Goal: Task Accomplishment & Management: Manage account settings

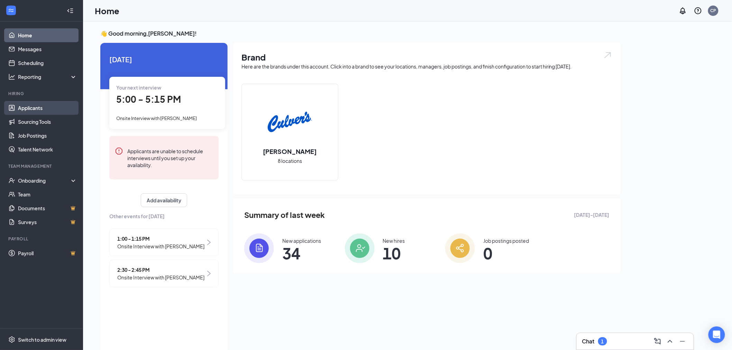
click at [44, 109] on link "Applicants" at bounding box center [47, 108] width 59 height 14
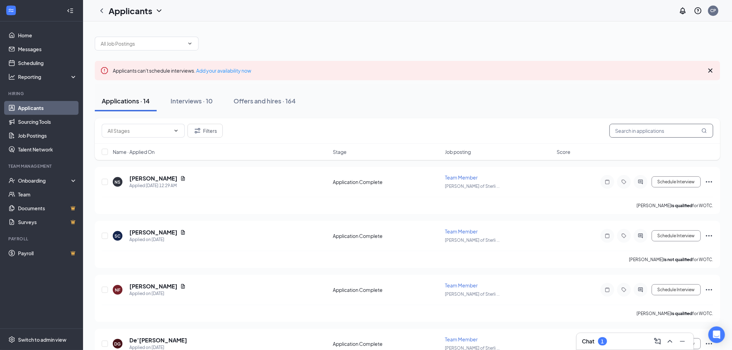
click at [636, 127] on input "text" at bounding box center [662, 131] width 104 height 14
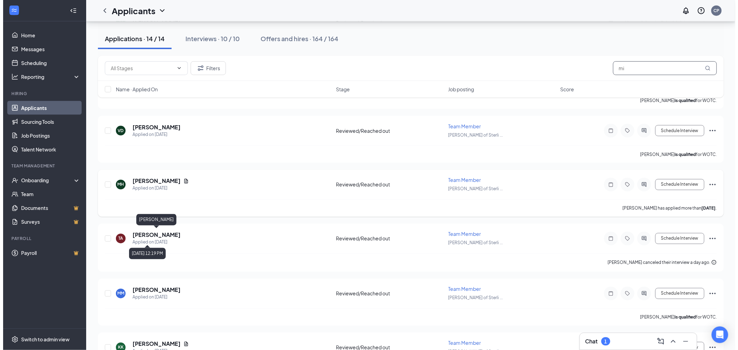
scroll to position [384, 0]
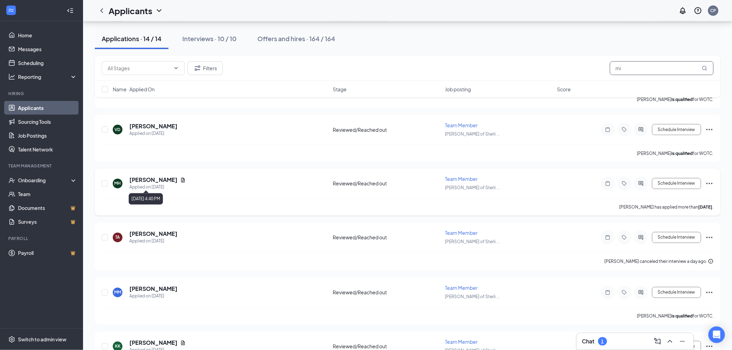
type input "mi"
click at [164, 180] on h5 "[PERSON_NAME]" at bounding box center [153, 180] width 48 height 8
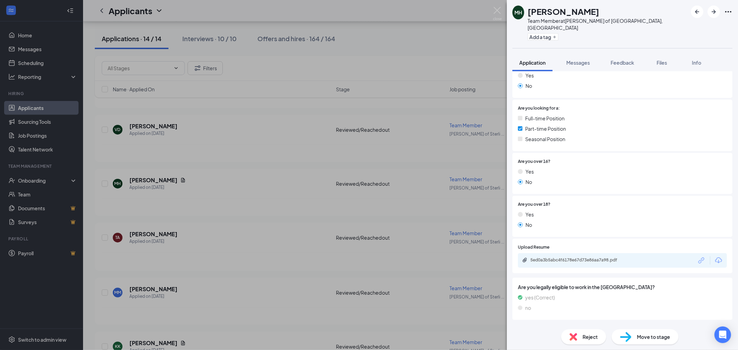
scroll to position [120, 0]
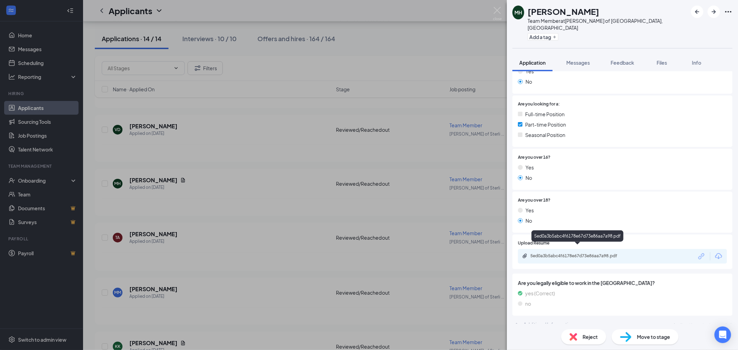
click at [552, 253] on div "5ed0a3b5abc4f6178e67d73e86aa7a98.pdf" at bounding box center [578, 256] width 97 height 6
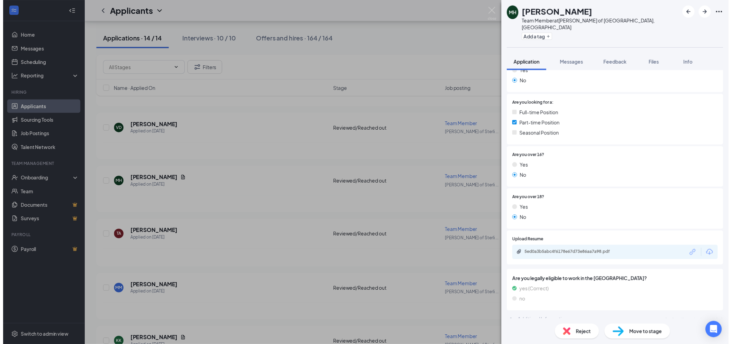
scroll to position [118, 0]
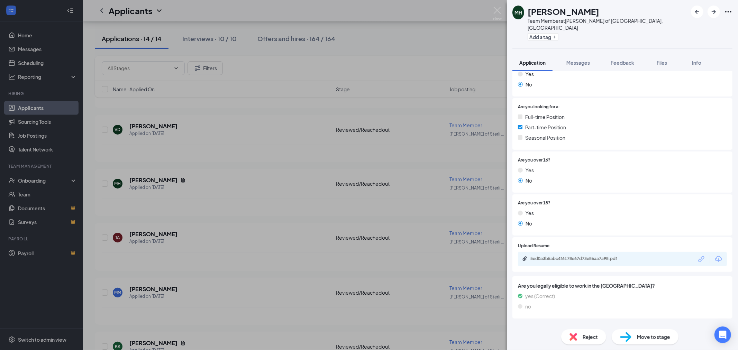
click at [414, 37] on div "MH Miren Hardyway Team Member at Culver's of Sterling Heights, MI Add a tag App…" at bounding box center [369, 175] width 738 height 350
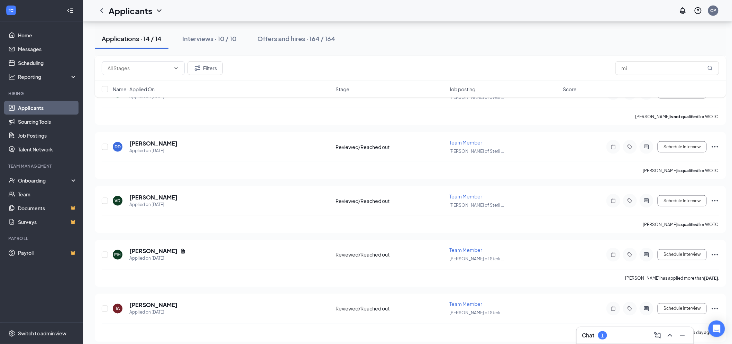
scroll to position [307, 0]
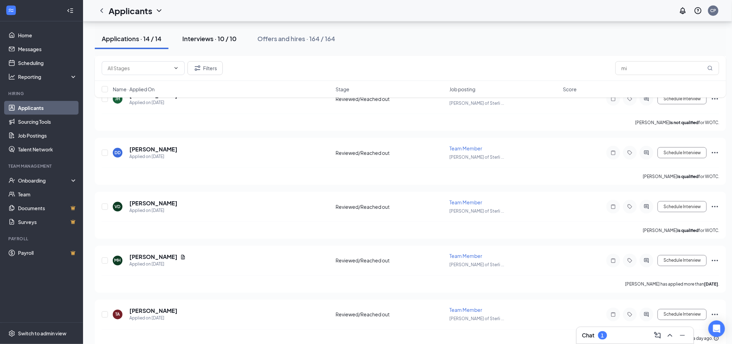
click at [207, 46] on button "Interviews · 10 / 10" at bounding box center [209, 38] width 68 height 21
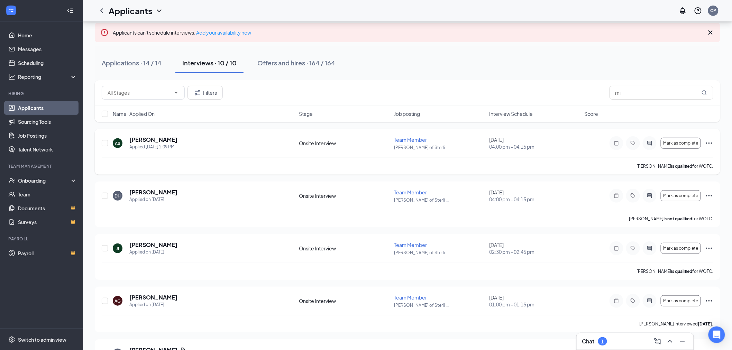
scroll to position [38, 0]
click at [510, 113] on span "Interview Schedule" at bounding box center [512, 113] width 44 height 7
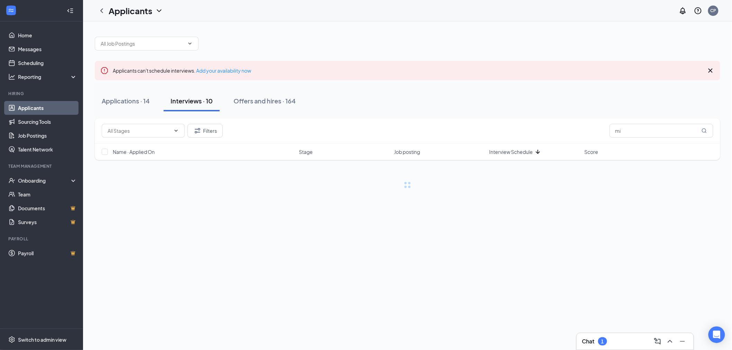
scroll to position [0, 0]
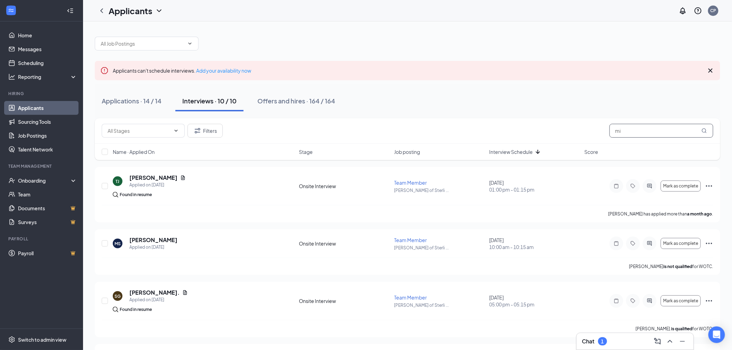
click at [697, 130] on input "mi" at bounding box center [662, 131] width 104 height 14
type input "m"
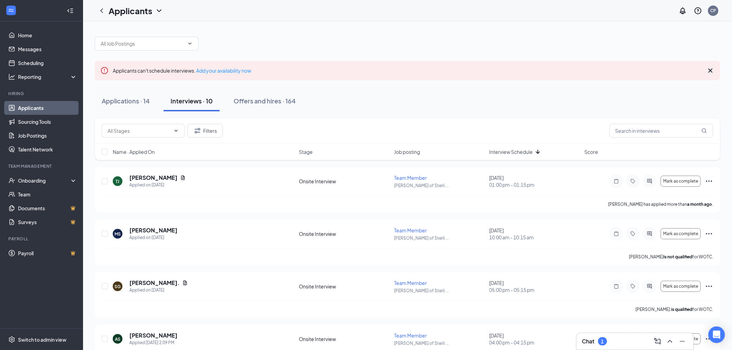
click at [530, 148] on span "Interview Schedule" at bounding box center [512, 151] width 44 height 7
click at [713, 228] on div "Mark as complete" at bounding box center [662, 234] width 104 height 14
click at [707, 232] on icon "Ellipses" at bounding box center [709, 234] width 8 height 8
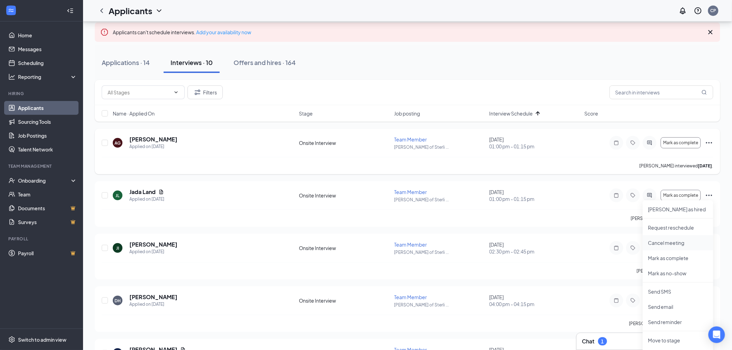
scroll to position [115, 0]
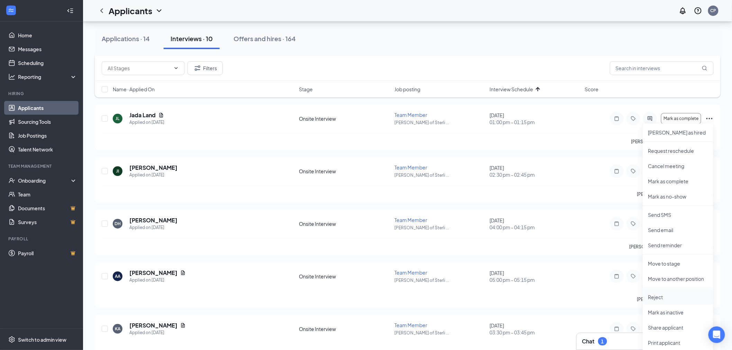
click at [665, 300] on li "Reject" at bounding box center [678, 297] width 71 height 15
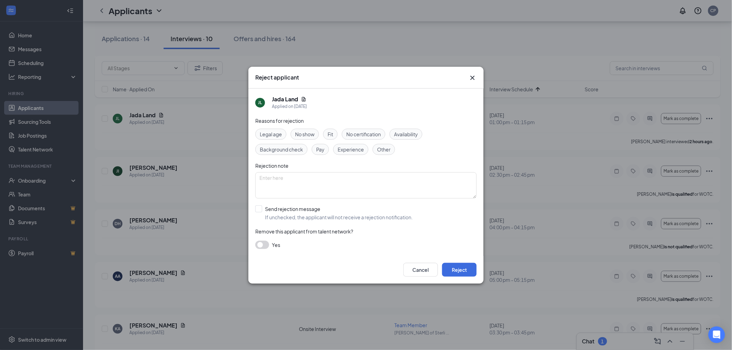
click at [312, 133] on span "No show" at bounding box center [304, 134] width 19 height 8
click at [450, 270] on button "Reject" at bounding box center [459, 270] width 35 height 14
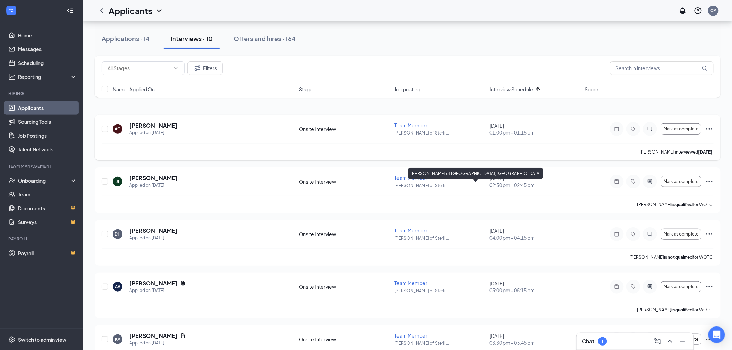
scroll to position [38, 0]
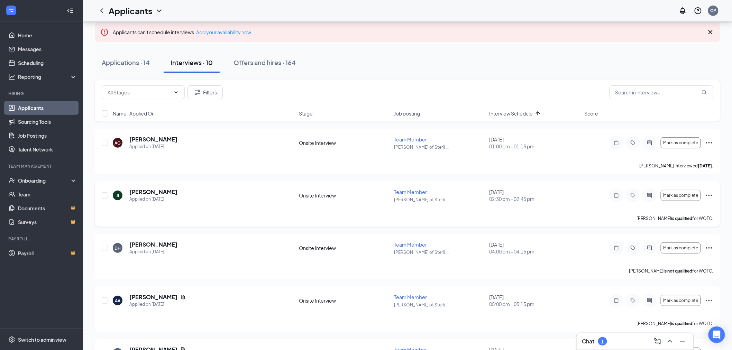
click at [714, 195] on div "JI Jayla Irwin Applied on Aug 20 Onsite Interview Team Member Culver's of Sterl…" at bounding box center [408, 204] width 626 height 46
click at [711, 195] on icon "Ellipses" at bounding box center [709, 195] width 8 height 8
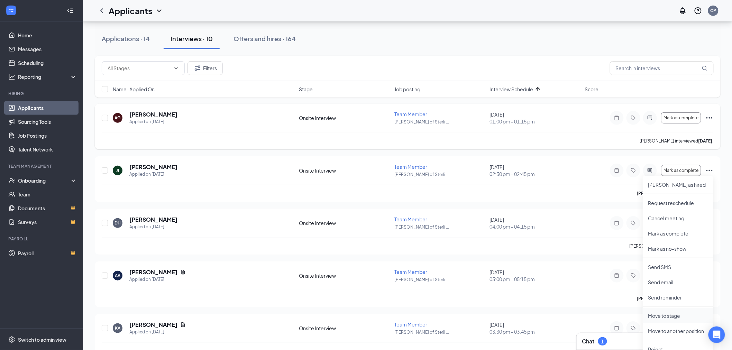
scroll to position [77, 0]
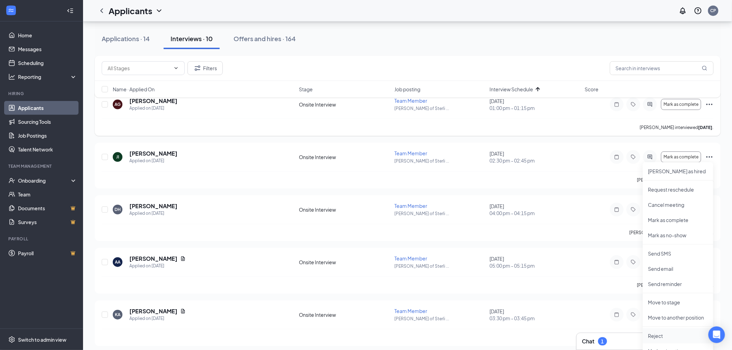
click at [662, 335] on p "Reject" at bounding box center [678, 335] width 60 height 7
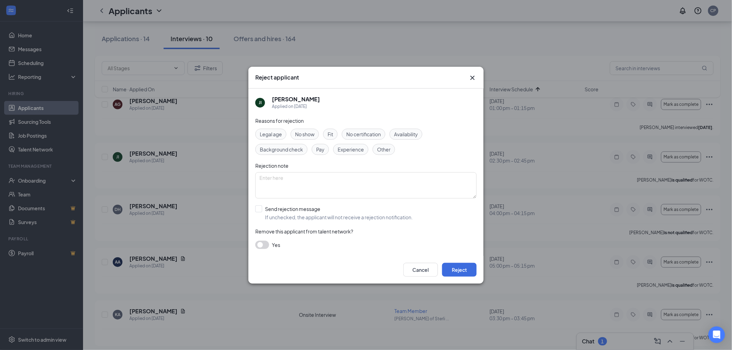
click at [355, 131] on span "No certification" at bounding box center [363, 134] width 35 height 8
drag, startPoint x: 298, startPoint y: 133, endPoint x: 305, endPoint y: 133, distance: 7.6
click at [296, 133] on span "No show" at bounding box center [304, 134] width 19 height 8
click at [355, 136] on span "No certification" at bounding box center [363, 134] width 35 height 8
click at [460, 273] on button "Reject" at bounding box center [459, 270] width 35 height 14
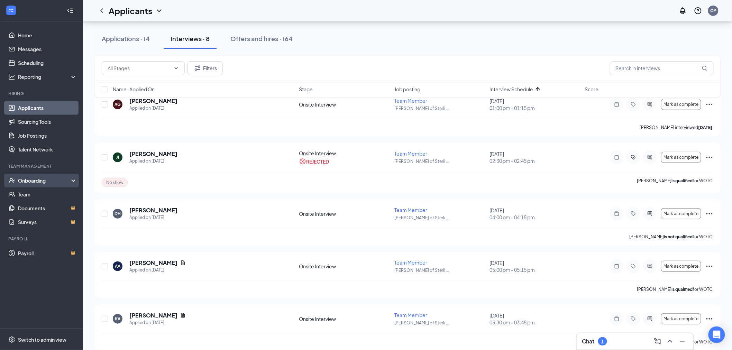
click at [50, 180] on div "Onboarding" at bounding box center [44, 180] width 53 height 7
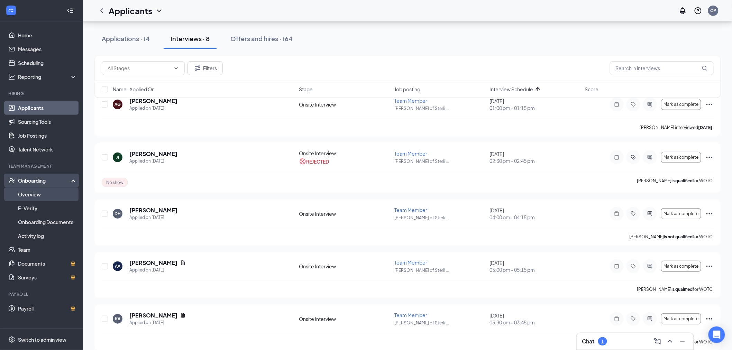
click at [37, 190] on link "Overview" at bounding box center [47, 195] width 59 height 14
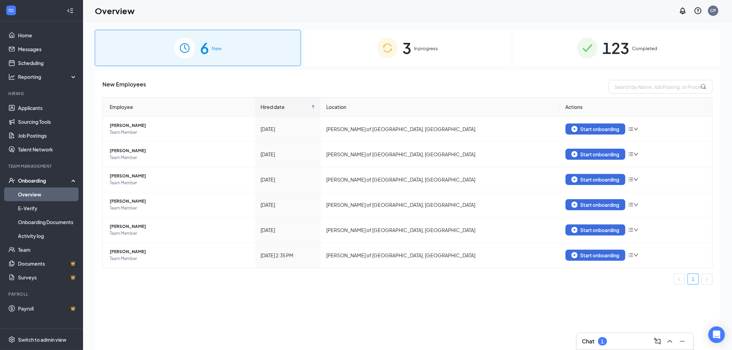
click at [322, 55] on div "3 In progress" at bounding box center [407, 48] width 206 height 36
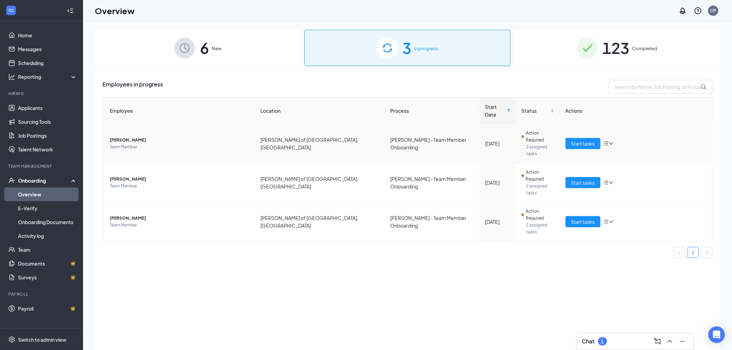
click at [114, 137] on span "[PERSON_NAME]" at bounding box center [180, 140] width 140 height 7
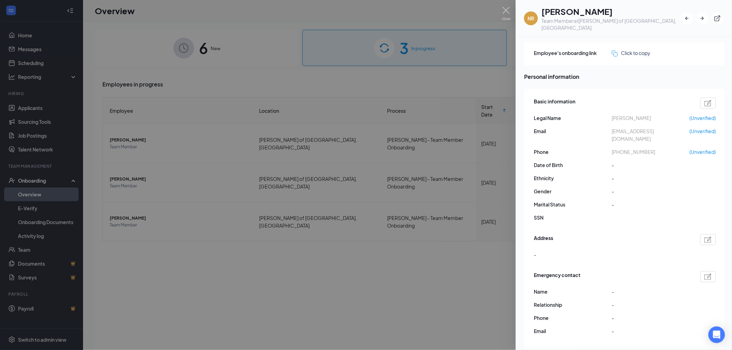
scroll to position [38, 0]
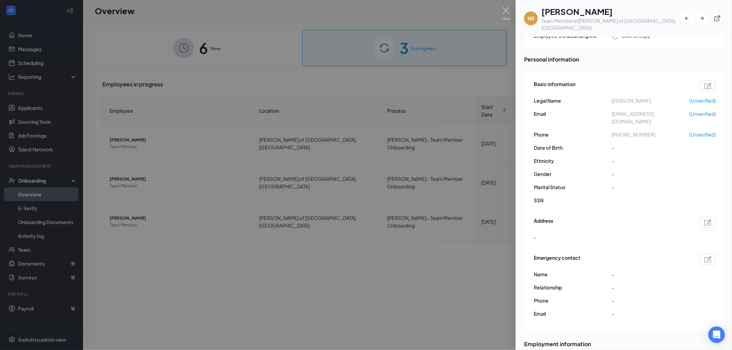
click at [474, 190] on div at bounding box center [366, 175] width 732 height 350
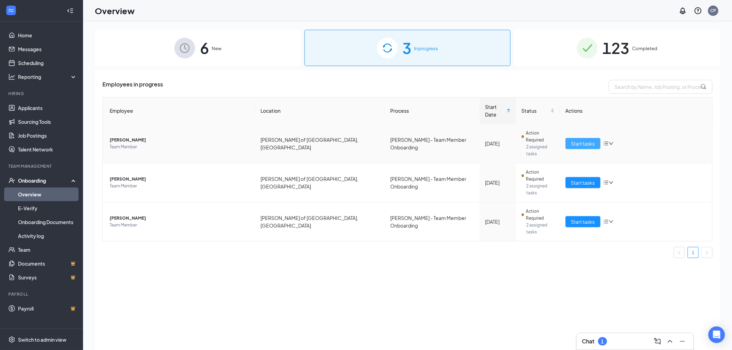
click at [584, 140] on span "Start tasks" at bounding box center [583, 144] width 24 height 8
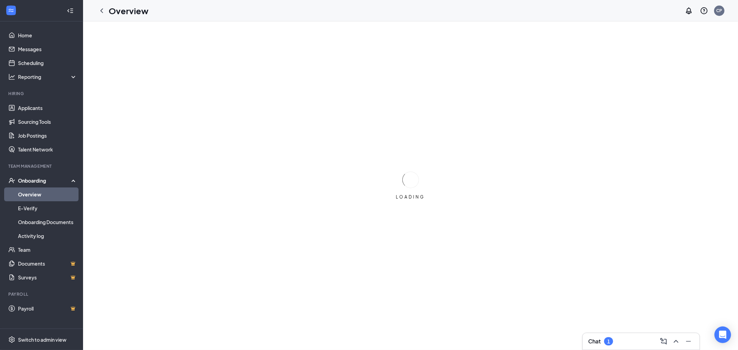
click at [605, 344] on div "Chat 1" at bounding box center [600, 341] width 25 height 8
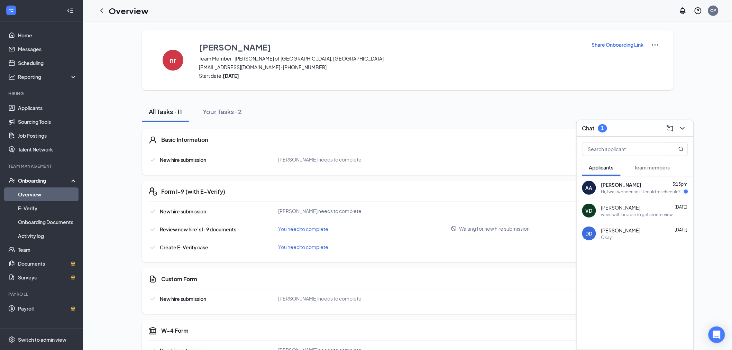
click at [620, 194] on div "AA Aria Applewhite 3:13pm Hi, I was wondering if I could reschedule?" at bounding box center [635, 187] width 117 height 23
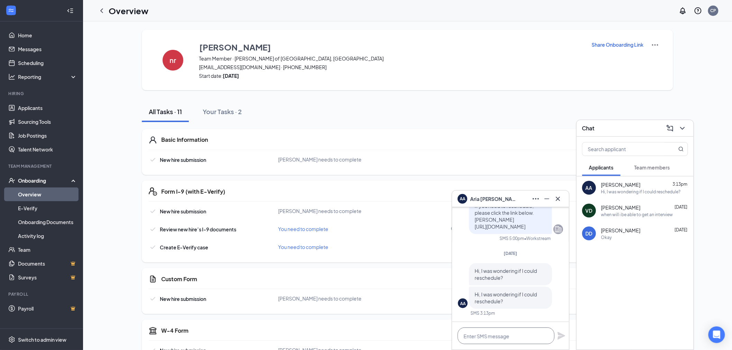
click at [507, 338] on textarea at bounding box center [506, 336] width 97 height 17
click at [558, 203] on button at bounding box center [558, 198] width 11 height 11
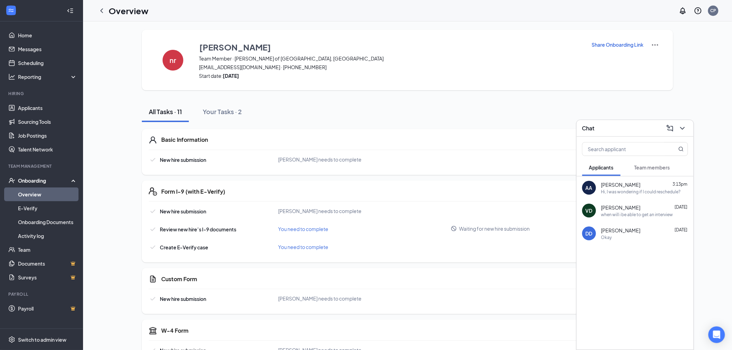
click at [481, 261] on div "Form I-9 (with E-Verify) New hire submission nevaeh robinson needs to complete …" at bounding box center [407, 222] width 531 height 82
click at [361, 147] on div "Basic Information New hire submission nevaeh robinson needs to complete View" at bounding box center [407, 152] width 531 height 46
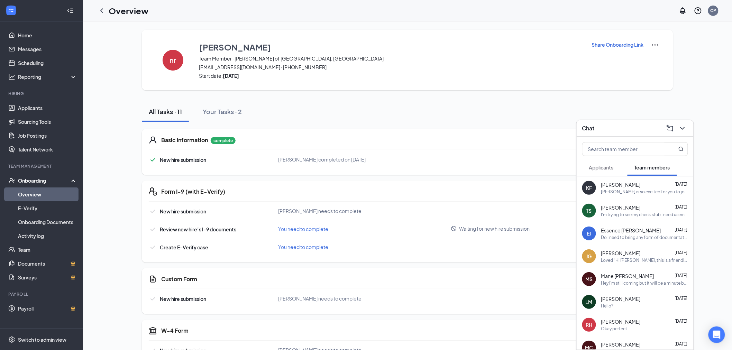
click at [688, 131] on div "Chat" at bounding box center [635, 128] width 117 height 17
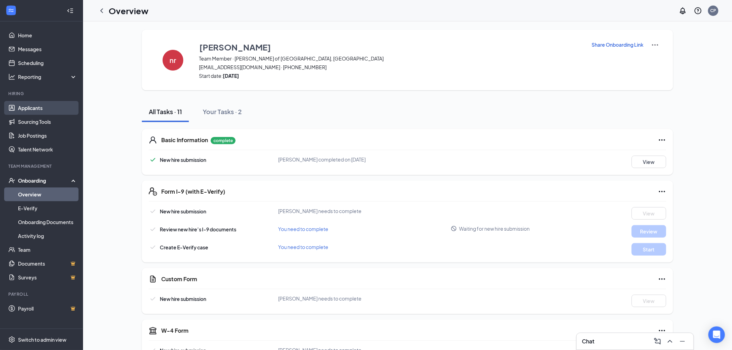
click at [58, 106] on link "Applicants" at bounding box center [47, 108] width 59 height 14
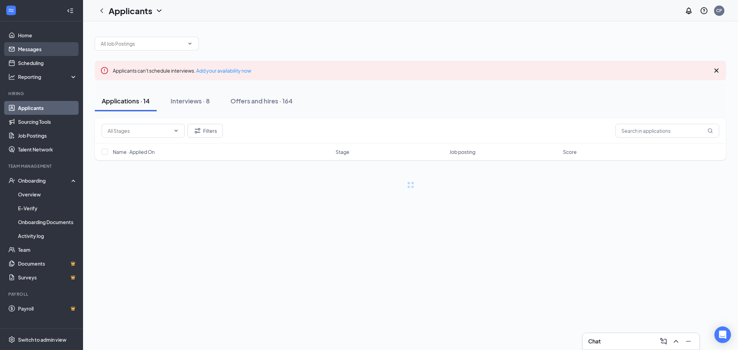
click at [39, 48] on link "Messages" at bounding box center [47, 49] width 59 height 14
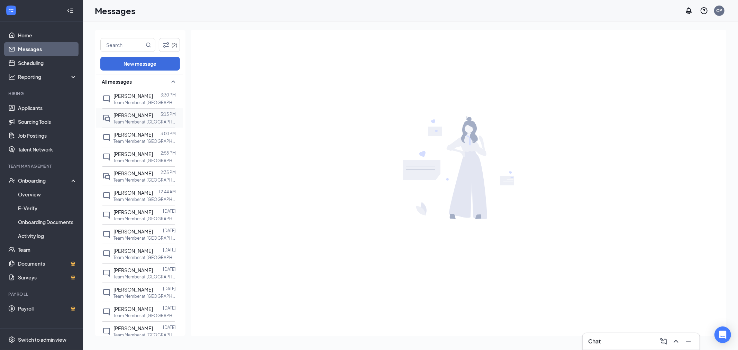
click at [148, 120] on p "Team Member at [GEOGRAPHIC_DATA][PERSON_NAME] of [GEOGRAPHIC_DATA], [GEOGRAPHIC…" at bounding box center [144, 122] width 62 height 6
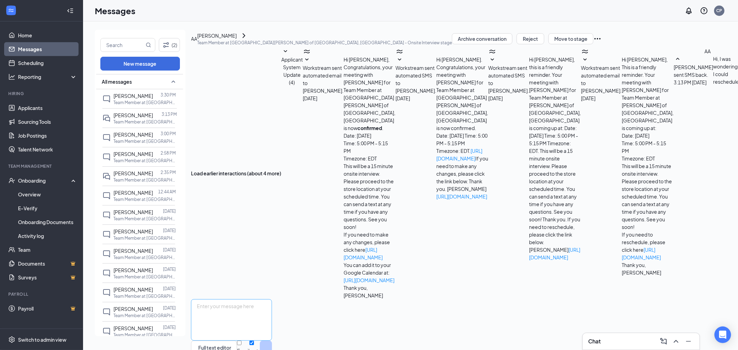
scroll to position [15, 0]
click at [123, 96] on span "[PERSON_NAME]" at bounding box center [132, 96] width 39 height 6
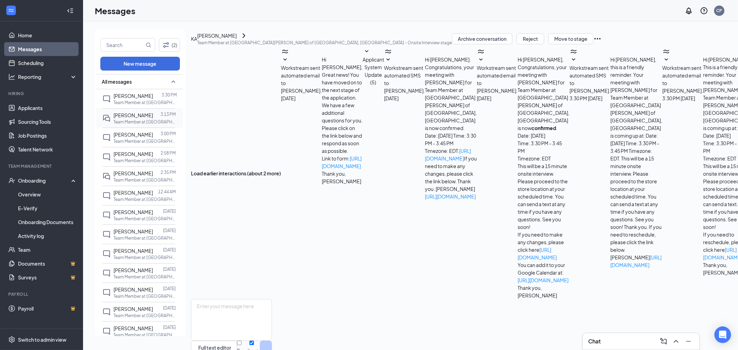
click at [144, 119] on p "Team Member at [GEOGRAPHIC_DATA][PERSON_NAME] of [GEOGRAPHIC_DATA], [GEOGRAPHIC…" at bounding box center [144, 122] width 62 height 6
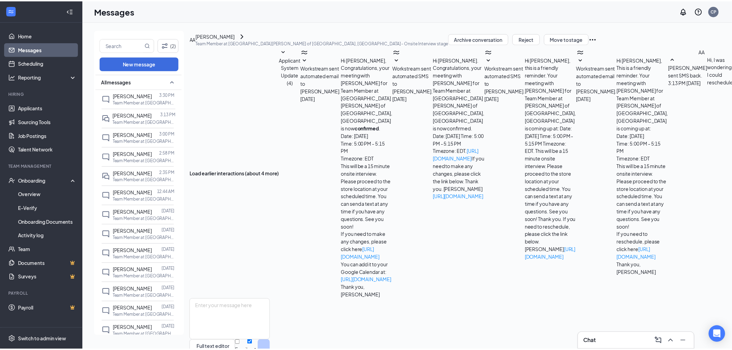
scroll to position [15, 0]
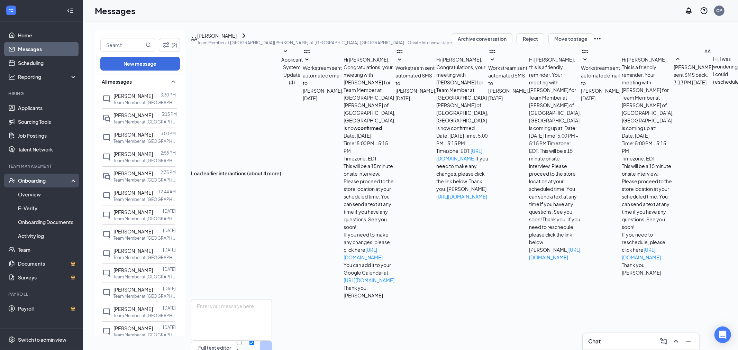
click at [44, 179] on div "Onboarding" at bounding box center [44, 180] width 53 height 7
click at [47, 181] on div "Onboarding" at bounding box center [44, 180] width 53 height 7
click at [42, 194] on link "Overview" at bounding box center [47, 195] width 59 height 14
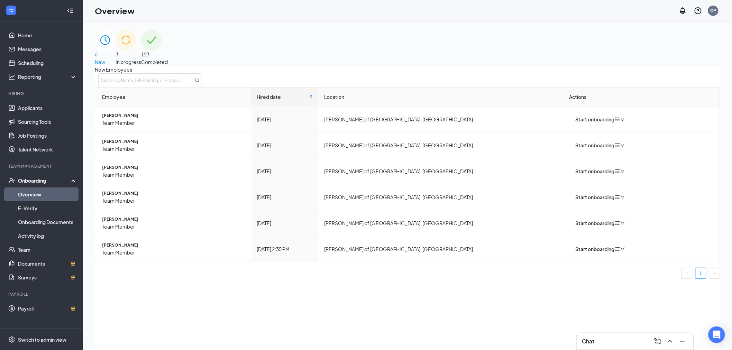
click at [141, 54] on div "3 In progress" at bounding box center [129, 48] width 26 height 36
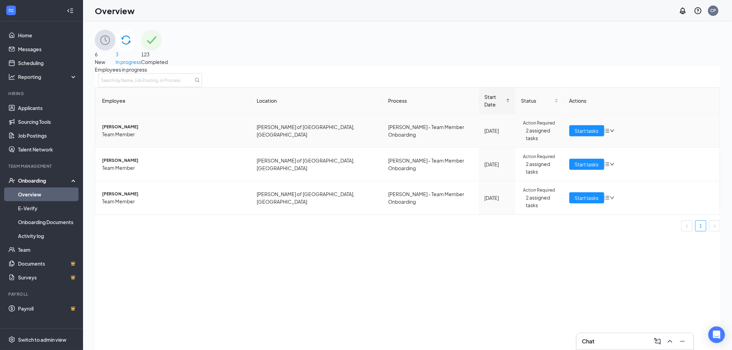
click at [121, 127] on span "[PERSON_NAME]" at bounding box center [174, 127] width 144 height 7
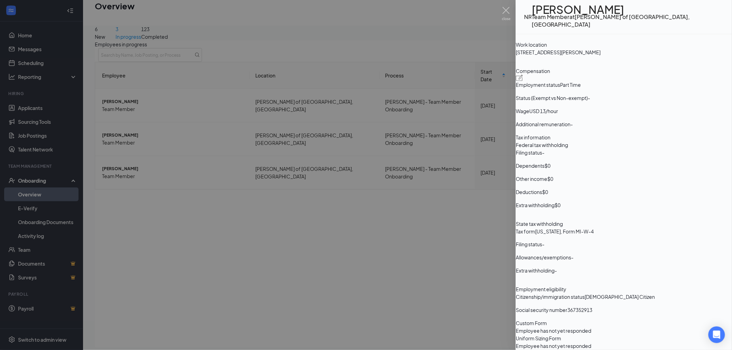
scroll to position [31, 0]
click at [443, 231] on div at bounding box center [366, 175] width 732 height 350
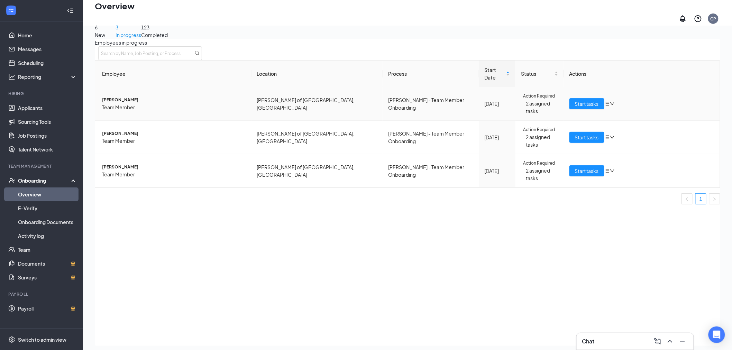
click at [608, 101] on icon "bars" at bounding box center [607, 104] width 6 height 6
click at [123, 97] on span "[PERSON_NAME]" at bounding box center [174, 100] width 144 height 7
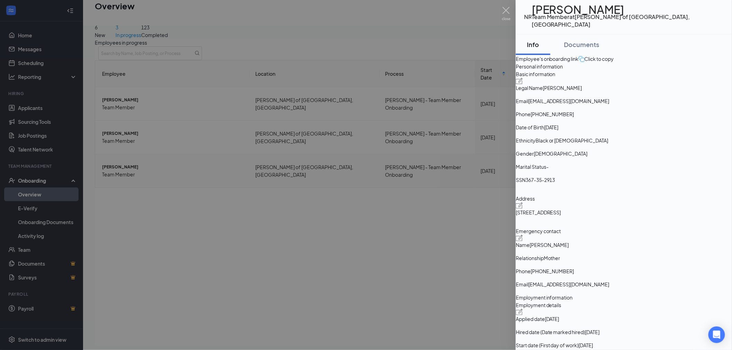
drag, startPoint x: 444, startPoint y: 184, endPoint x: 440, endPoint y: 143, distance: 41.7
click at [444, 183] on div at bounding box center [366, 175] width 732 height 350
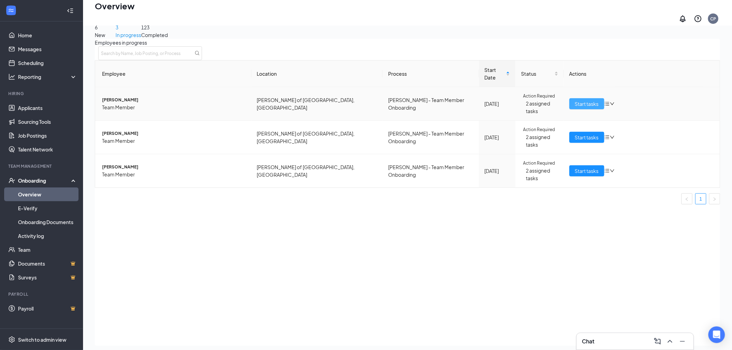
click at [578, 100] on span "Start tasks" at bounding box center [587, 104] width 24 height 8
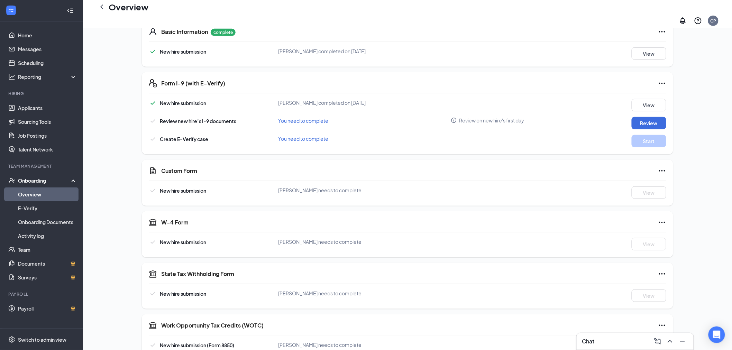
scroll to position [133, 0]
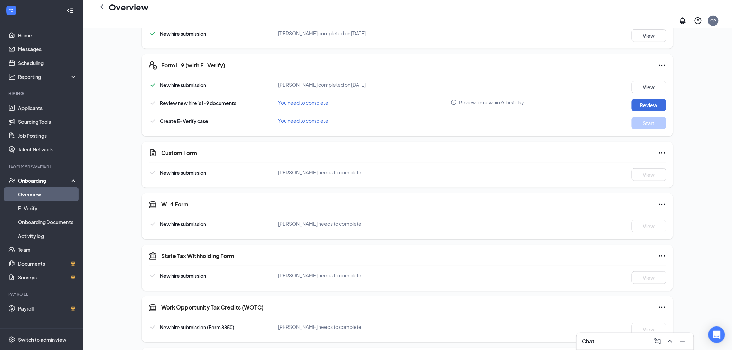
click at [50, 182] on div "Onboarding" at bounding box center [44, 180] width 53 height 7
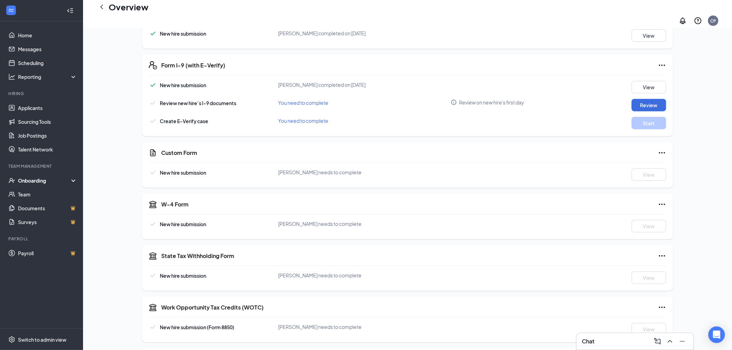
click at [50, 182] on div "Onboarding" at bounding box center [44, 180] width 53 height 7
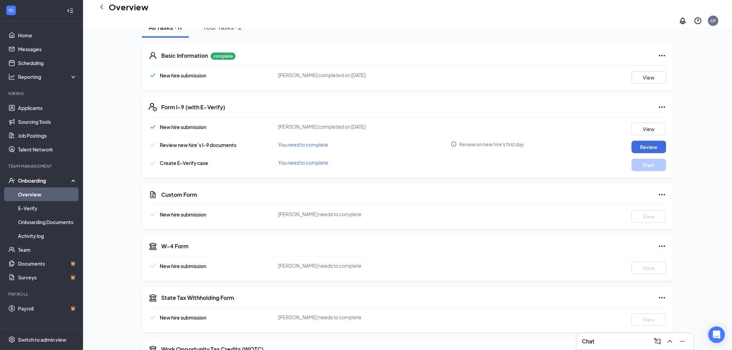
scroll to position [0, 0]
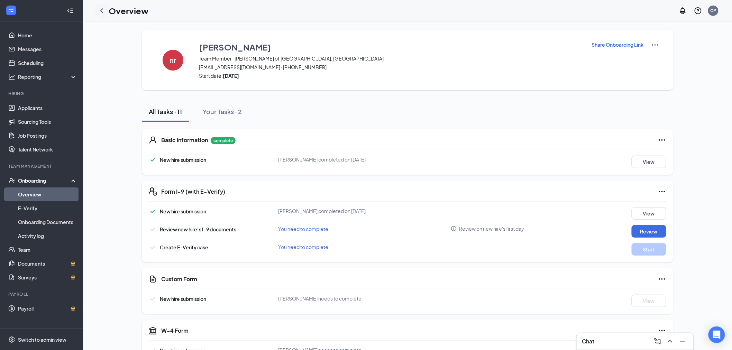
click at [98, 11] on icon "ChevronLeft" at bounding box center [102, 11] width 8 height 8
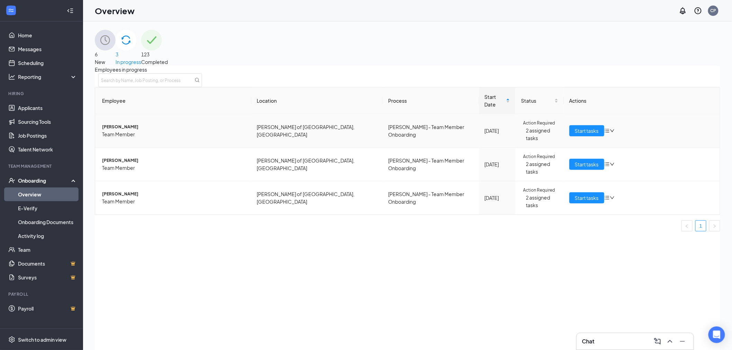
click at [128, 127] on span "[PERSON_NAME]" at bounding box center [174, 127] width 144 height 7
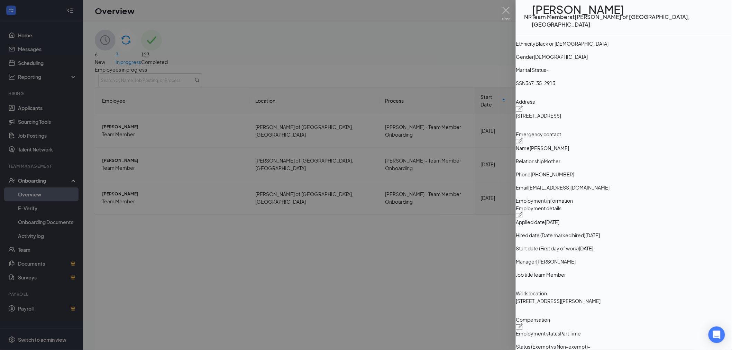
scroll to position [38, 0]
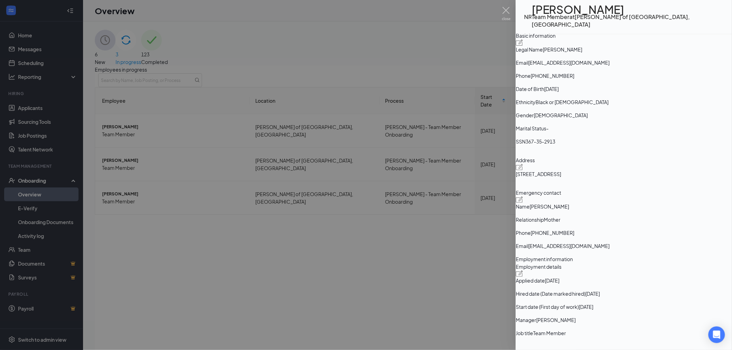
click at [490, 221] on div at bounding box center [366, 175] width 732 height 350
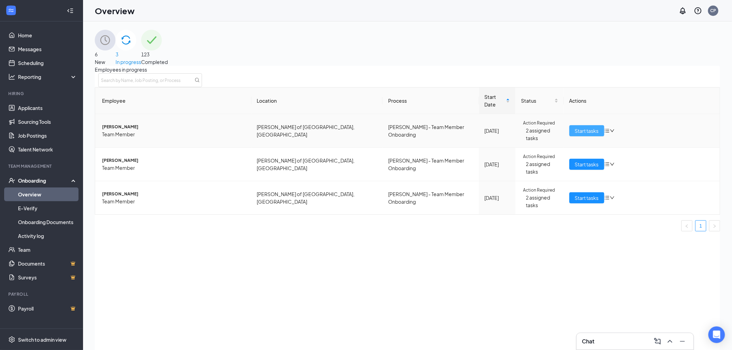
click at [593, 132] on span "Start tasks" at bounding box center [587, 131] width 24 height 8
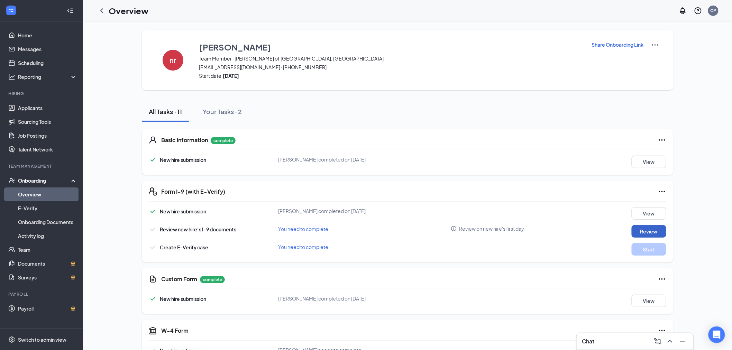
click at [653, 230] on button "Review" at bounding box center [649, 231] width 35 height 12
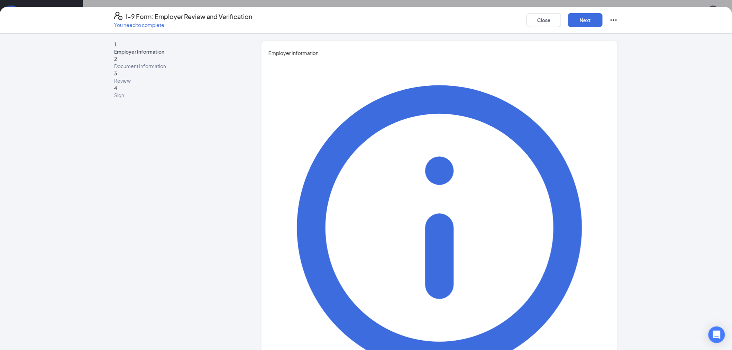
type input "m"
type input "[PERSON_NAME]"
type input "Shelmun"
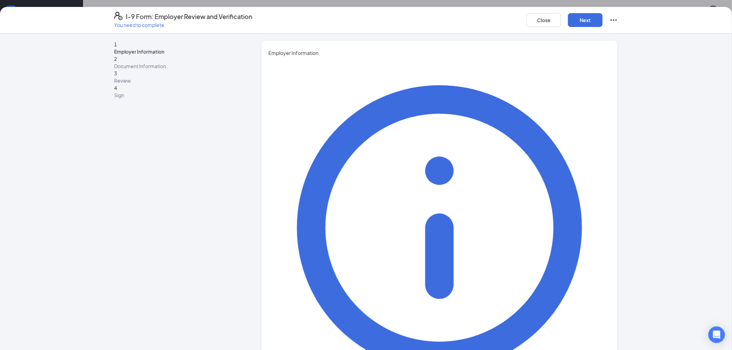
type input "2nd Assistant Manager"
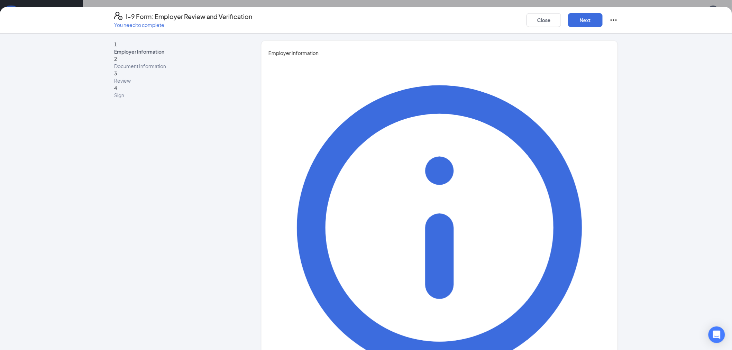
type input "[EMAIL_ADDRESS][DOMAIN_NAME]"
type input "5866907044"
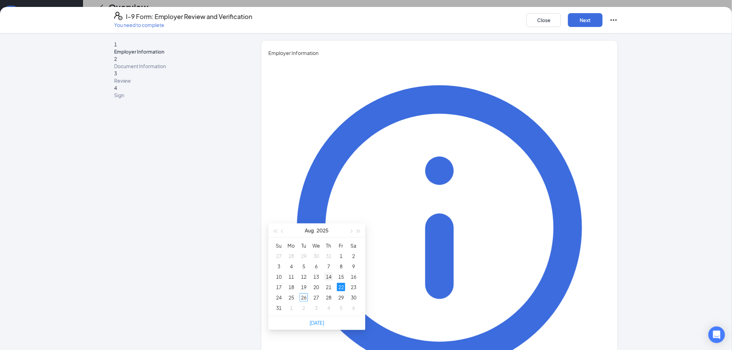
scroll to position [77, 0]
type input "[DATE]"
click at [307, 292] on div "26" at bounding box center [304, 294] width 8 height 8
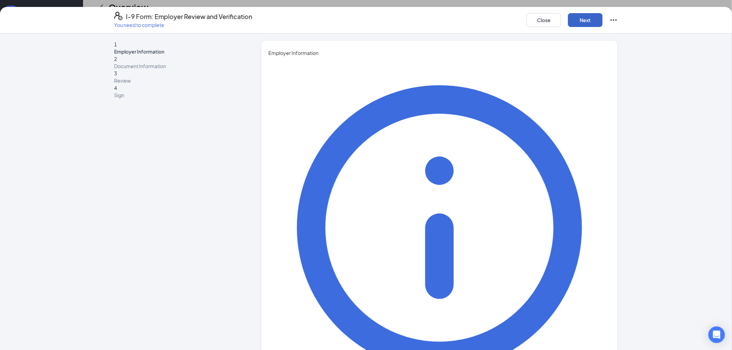
click at [584, 26] on button "Next" at bounding box center [585, 20] width 35 height 14
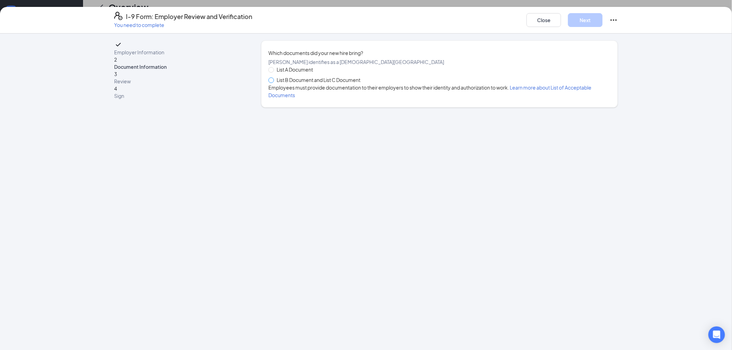
click at [274, 83] on span at bounding box center [271, 80] width 6 height 6
click at [273, 82] on input "List B Document and List C Document" at bounding box center [270, 79] width 5 height 5
radio input "true"
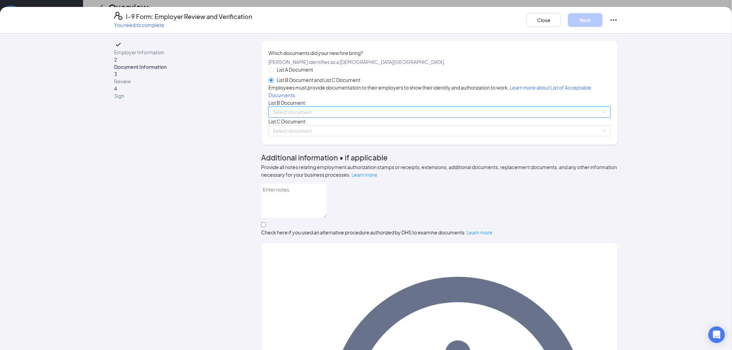
click at [299, 117] on input "search" at bounding box center [437, 112] width 329 height 10
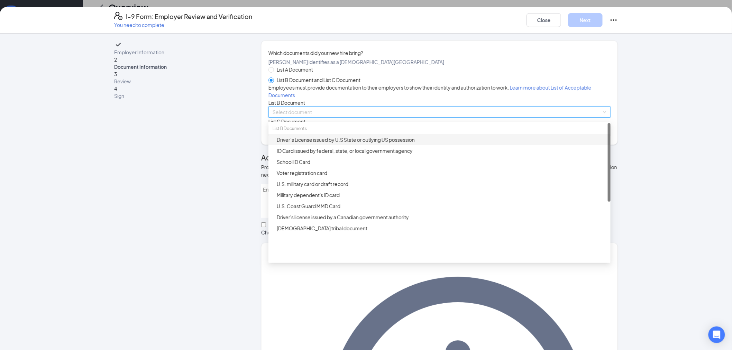
click at [301, 144] on div "Driver’s License issued by U.S State or outlying US possession" at bounding box center [442, 140] width 330 height 8
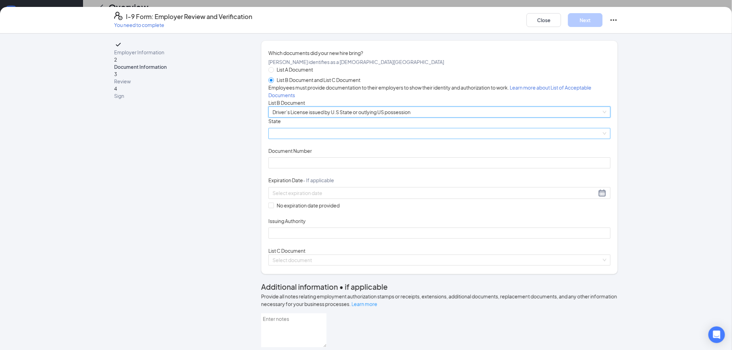
click at [299, 139] on span at bounding box center [440, 133] width 334 height 10
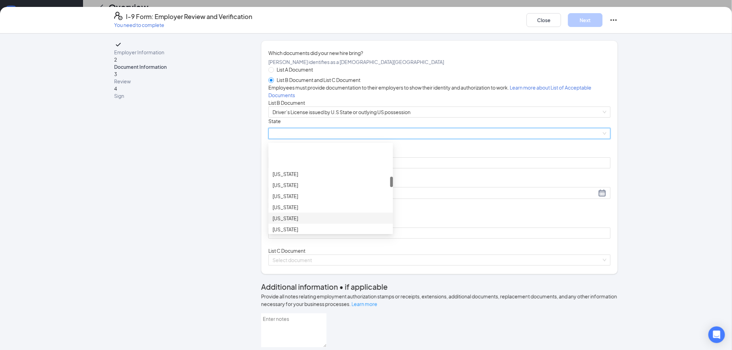
scroll to position [307, 0]
click at [275, 204] on div "[US_STATE]" at bounding box center [331, 201] width 116 height 8
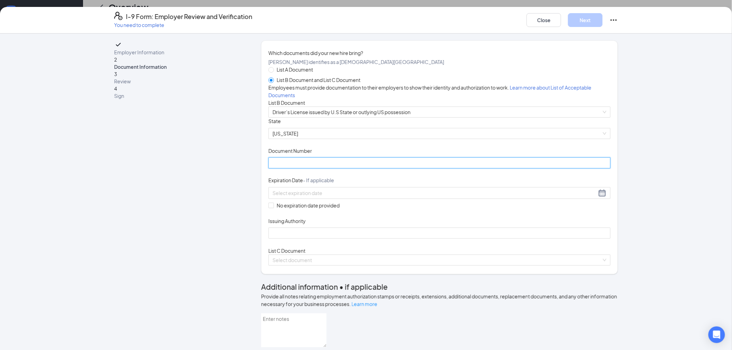
click at [286, 168] on input "Document Number" at bounding box center [439, 162] width 342 height 11
type input "R900000813512"
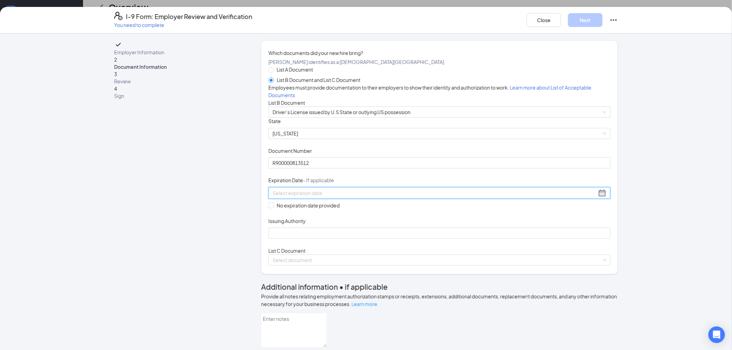
click at [291, 197] on input at bounding box center [435, 193] width 324 height 8
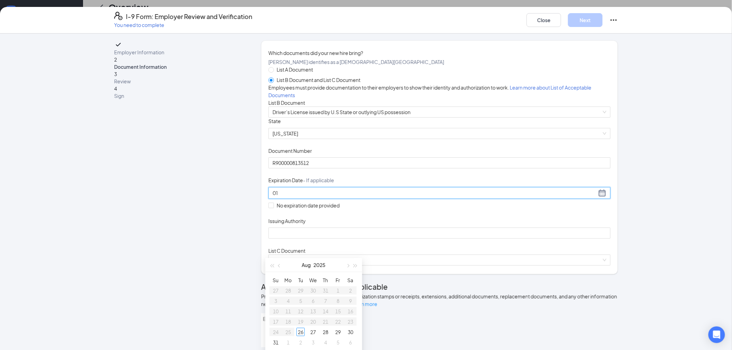
type input "0"
click at [314, 288] on div "1" at bounding box center [313, 290] width 8 height 8
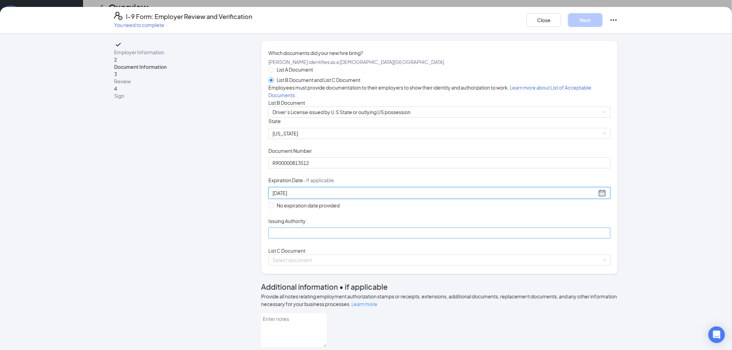
type input "[DATE]"
click at [311, 239] on input "Issuing Authority" at bounding box center [439, 233] width 342 height 11
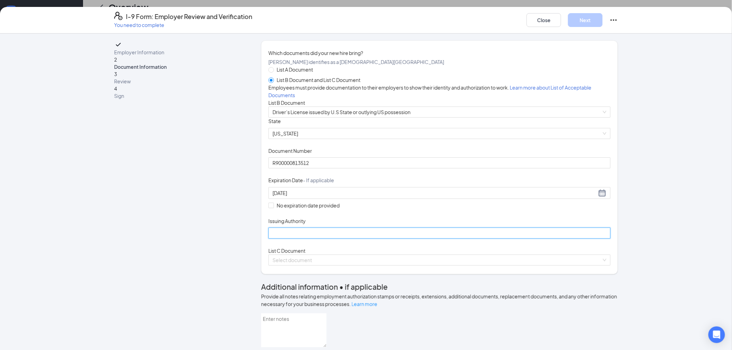
type input "MI"
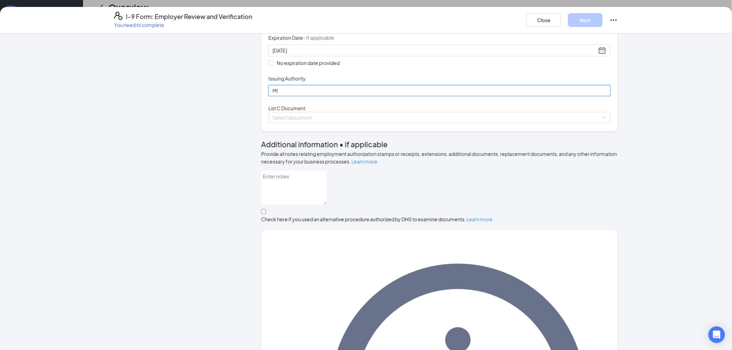
scroll to position [154, 0]
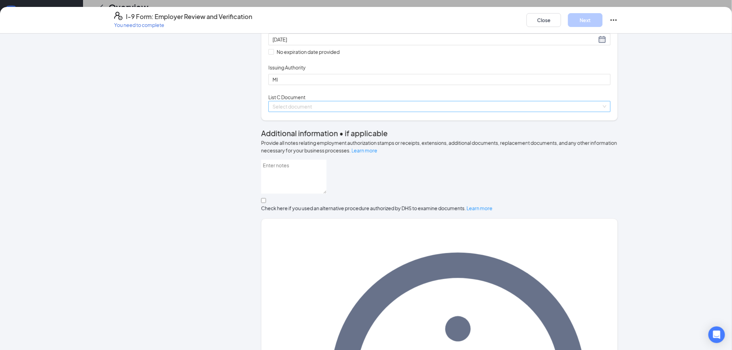
click at [316, 112] on input "search" at bounding box center [437, 106] width 329 height 10
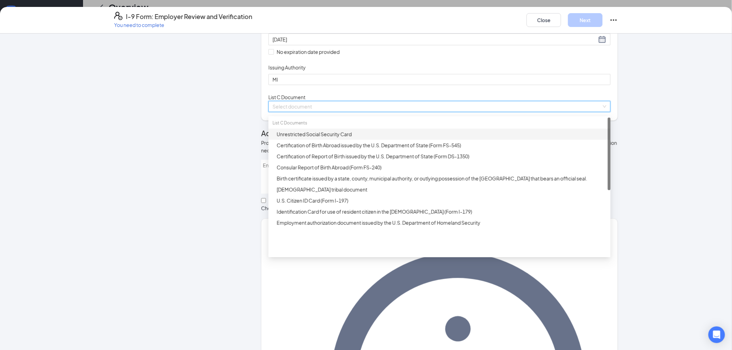
click at [316, 138] on div "Unrestricted Social Security Card" at bounding box center [442, 134] width 330 height 8
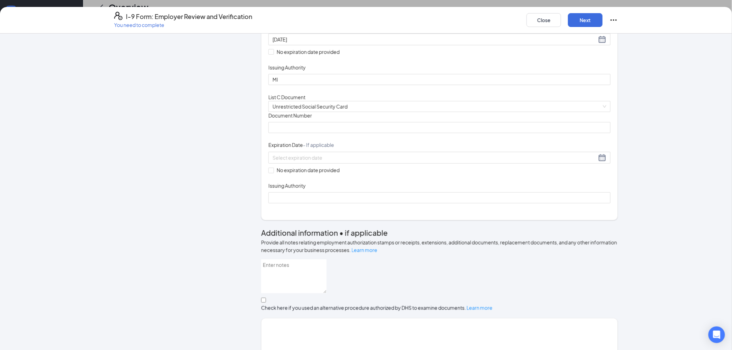
click at [475, 203] on div "Document Title Unrestricted Social Security Card Document Number Expiration Dat…" at bounding box center [439, 157] width 342 height 91
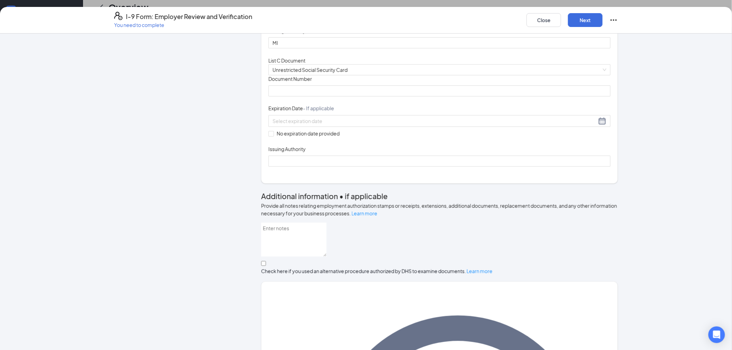
scroll to position [192, 0]
click at [380, 124] on div at bounding box center [440, 119] width 334 height 8
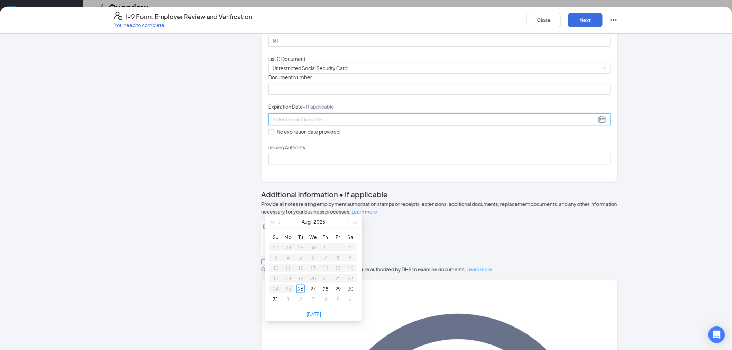
click at [421, 163] on div "Document Title Unrestricted Social Security Card Document Number Expiration Dat…" at bounding box center [439, 119] width 342 height 91
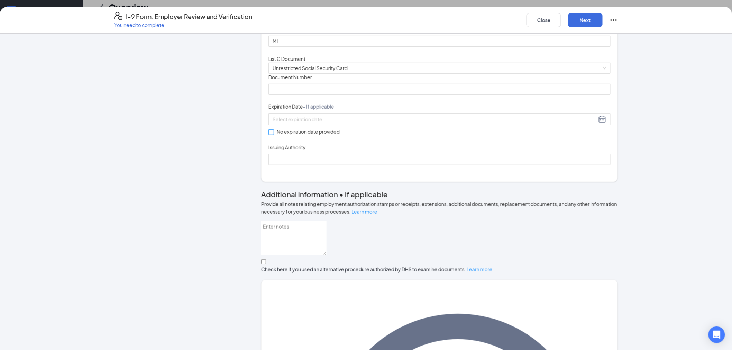
click at [268, 134] on input "No expiration date provided" at bounding box center [270, 131] width 5 height 5
checkbox input "true"
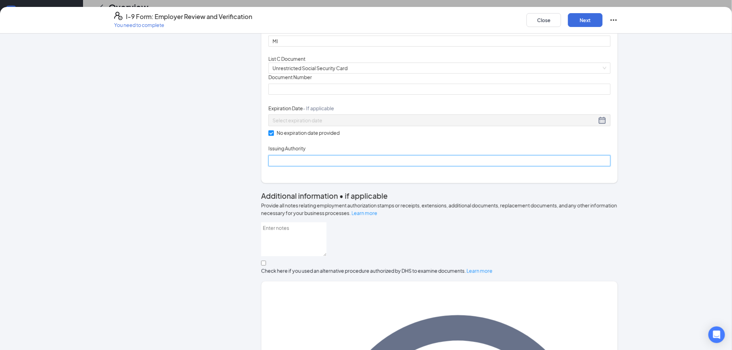
click at [282, 166] on input "Issuing Authority" at bounding box center [439, 160] width 342 height 11
type input "Social Security Administration"
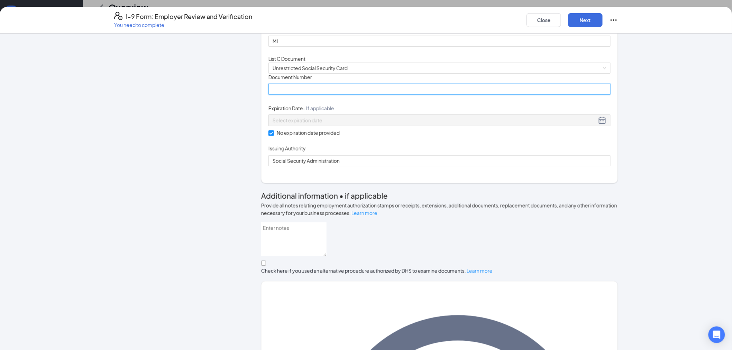
click at [290, 95] on input "Document Number" at bounding box center [439, 89] width 342 height 11
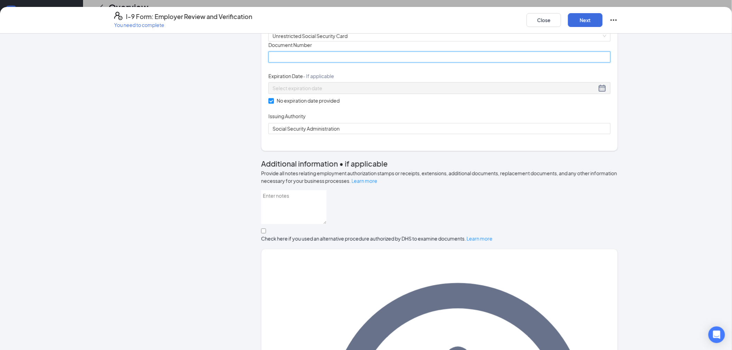
scroll to position [184, 0]
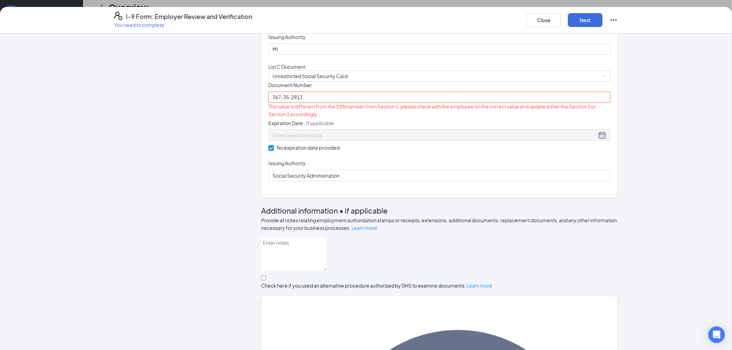
click at [438, 166] on div "Document Title Unrestricted Social Security Card Document Number 367-35-2913 Th…" at bounding box center [439, 132] width 342 height 100
click at [289, 103] on input "367-35-2913" at bounding box center [439, 97] width 342 height 11
click at [281, 103] on input "367-352913" at bounding box center [439, 97] width 342 height 11
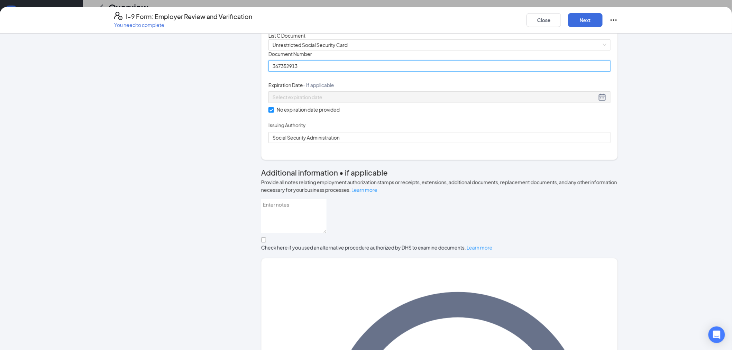
scroll to position [299, 0]
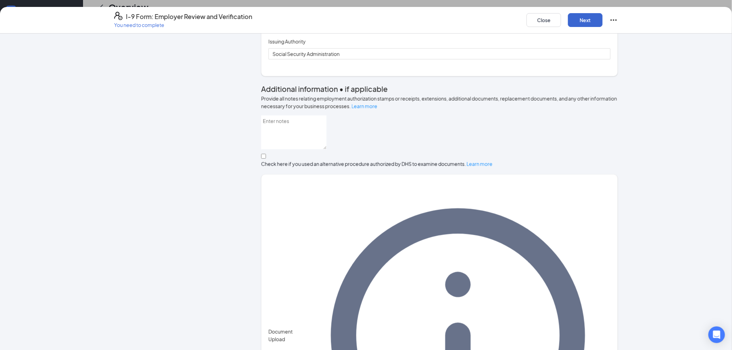
type input "367352913"
click at [584, 25] on button "Next" at bounding box center [585, 20] width 35 height 14
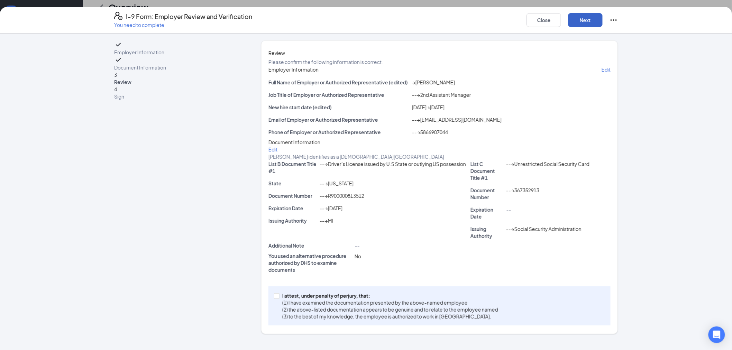
scroll to position [50, 0]
click at [280, 305] on span "I attest, under penalty of [PERSON_NAME], that: (1) I have examined the documen…" at bounding box center [390, 306] width 221 height 28
click at [279, 298] on input "I attest, under penalty of [PERSON_NAME], that: (1) I have examined the documen…" at bounding box center [276, 295] width 5 height 5
checkbox input "true"
click at [587, 26] on button "Next" at bounding box center [585, 20] width 35 height 14
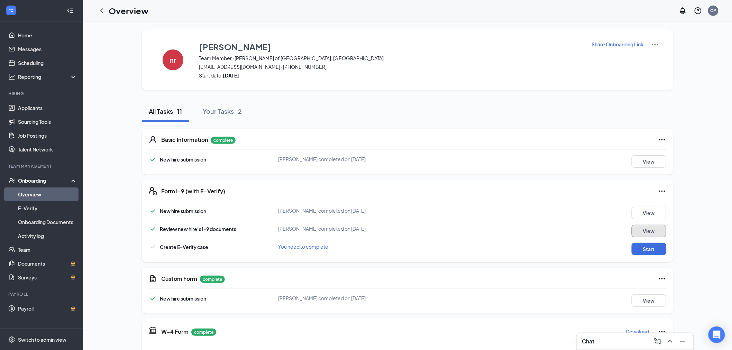
scroll to position [0, 0]
click at [46, 212] on link "E-Verify" at bounding box center [47, 208] width 59 height 14
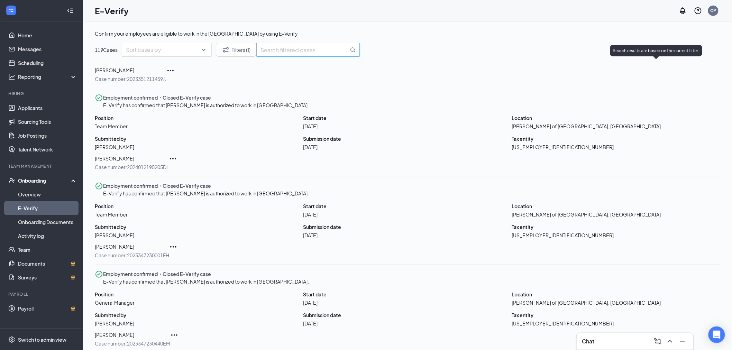
click at [360, 57] on span at bounding box center [307, 50] width 103 height 14
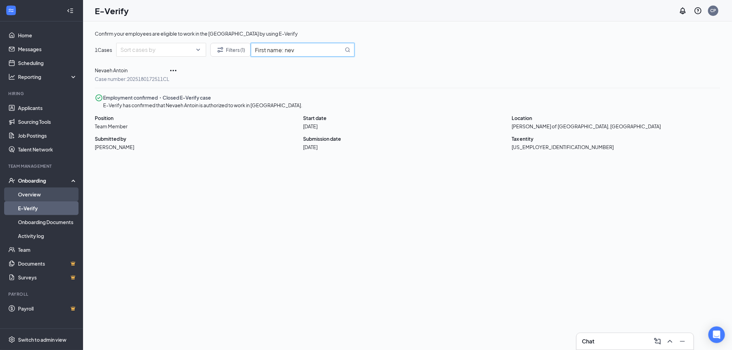
type input "First name: nev"
click at [35, 192] on link "Overview" at bounding box center [47, 195] width 59 height 14
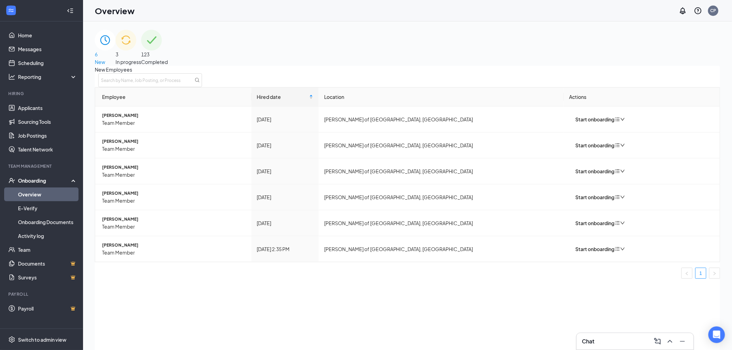
click at [168, 50] on div "123 Completed" at bounding box center [154, 48] width 27 height 36
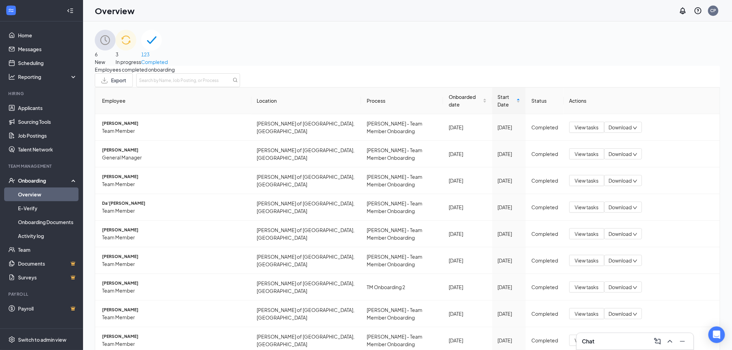
click at [141, 63] on div "3 In progress" at bounding box center [129, 48] width 26 height 36
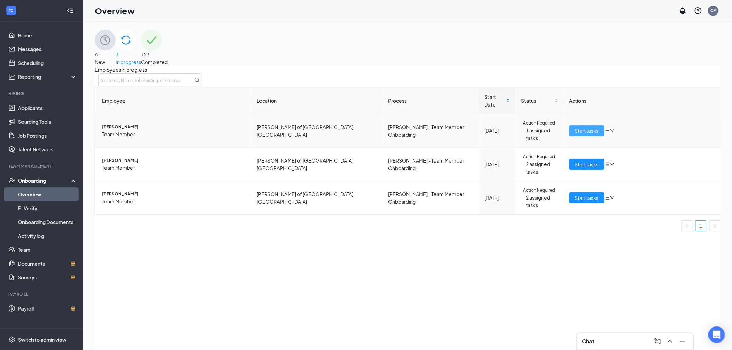
click at [589, 130] on span "Start tasks" at bounding box center [587, 131] width 24 height 8
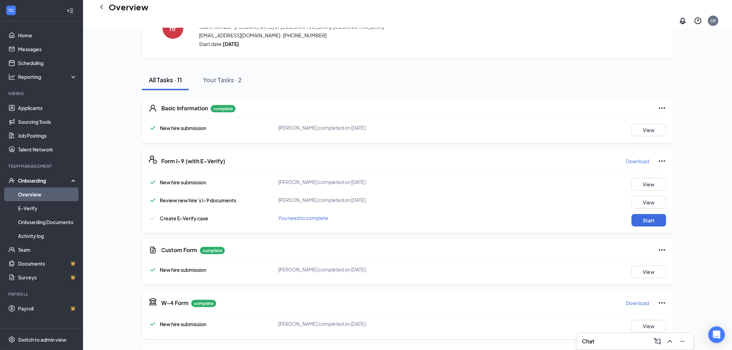
scroll to position [38, 0]
click at [104, 11] on icon "ChevronLeft" at bounding box center [102, 7] width 8 height 8
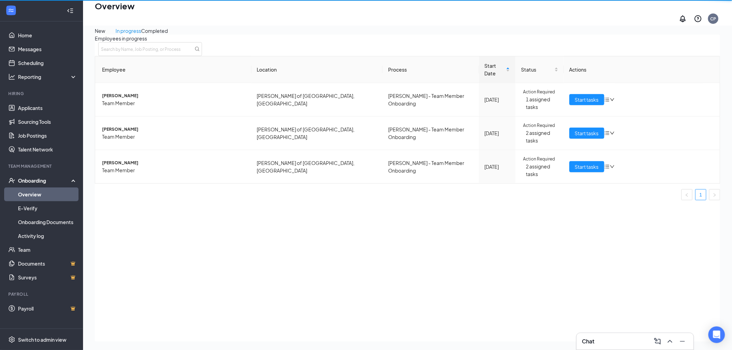
scroll to position [31, 0]
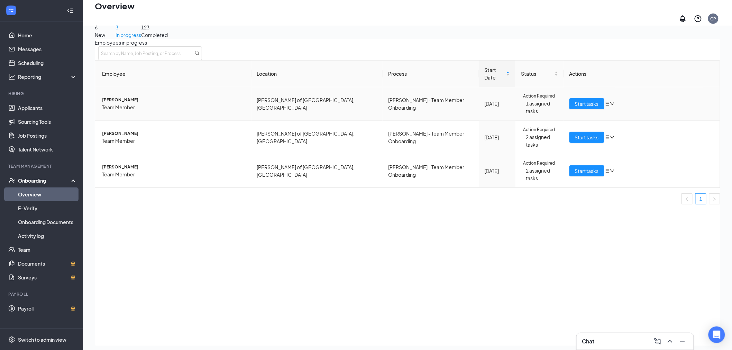
click at [130, 97] on span "[PERSON_NAME]" at bounding box center [174, 100] width 144 height 7
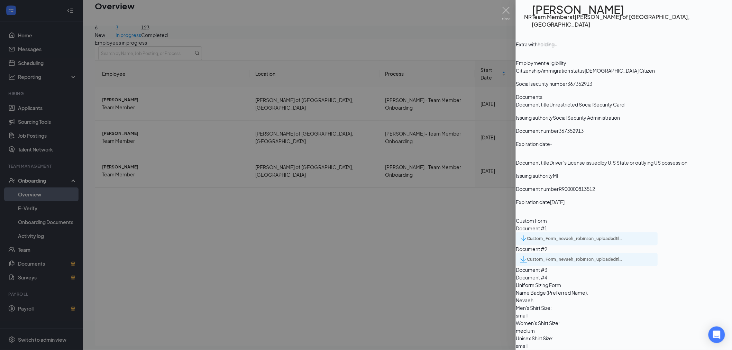
scroll to position [961, 0]
click at [567, 257] on div "Custom_Form_nevaeh_robinson_uploadedfile_20250826.pdf.pdf" at bounding box center [575, 260] width 97 height 6
click at [563, 236] on div "Custom_Form_nevaeh_robinson_uploadedfile_20250826.pdf.pdf" at bounding box center [575, 239] width 97 height 6
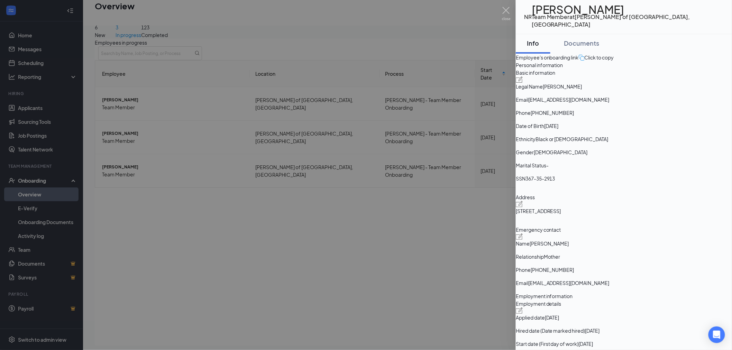
scroll to position [0, 0]
click at [374, 250] on div at bounding box center [366, 175] width 732 height 350
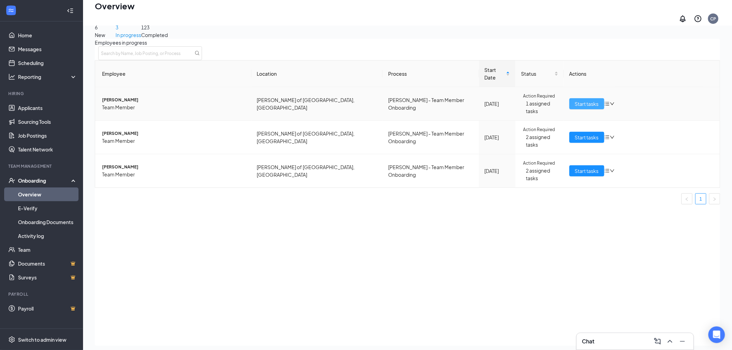
click at [590, 100] on span "Start tasks" at bounding box center [587, 104] width 24 height 8
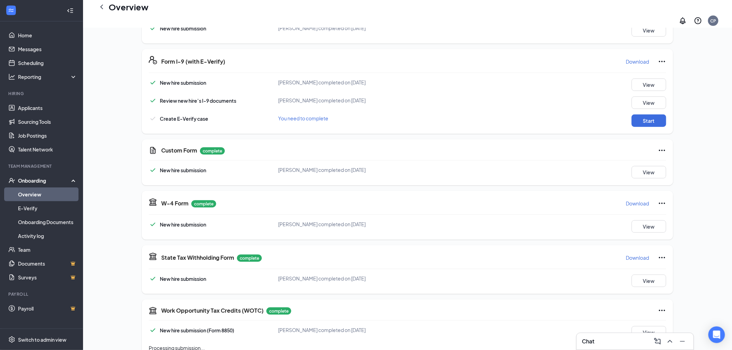
scroll to position [122, 0]
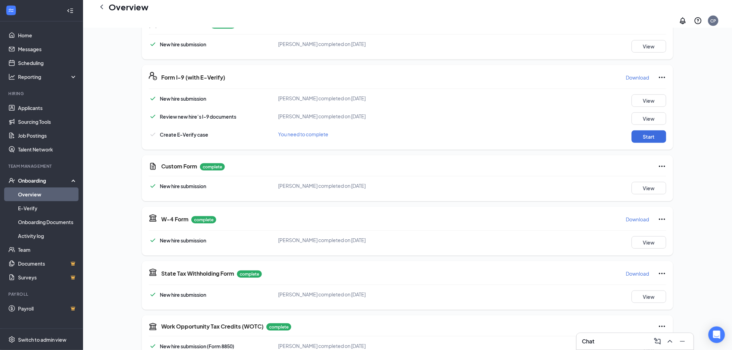
click at [661, 155] on div "Custom Form complete New hire submission [PERSON_NAME] completed on [DATE] View" at bounding box center [407, 178] width 531 height 46
click at [664, 163] on icon "Ellipses" at bounding box center [662, 166] width 8 height 8
click at [688, 172] on button "Restart" at bounding box center [676, 173] width 28 height 11
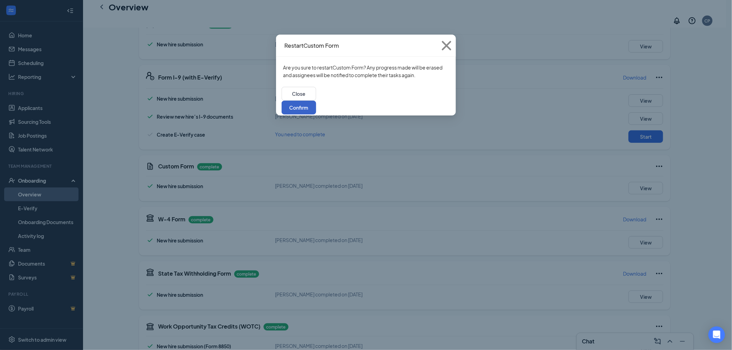
click at [316, 101] on button "Confirm" at bounding box center [299, 108] width 35 height 14
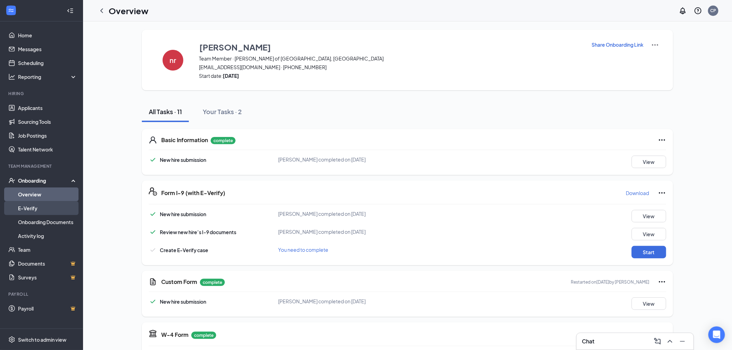
click at [68, 205] on link "E-Verify" at bounding box center [47, 208] width 59 height 14
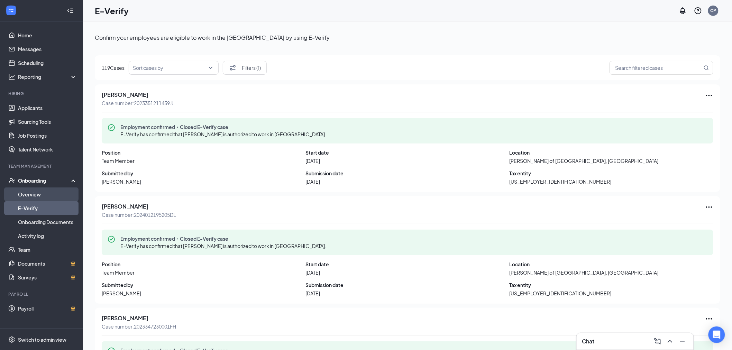
click at [54, 191] on link "Overview" at bounding box center [47, 195] width 59 height 14
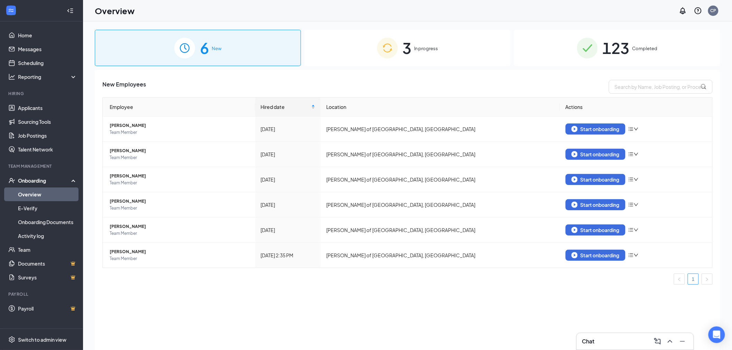
click at [451, 53] on div "3 In progress" at bounding box center [407, 48] width 206 height 36
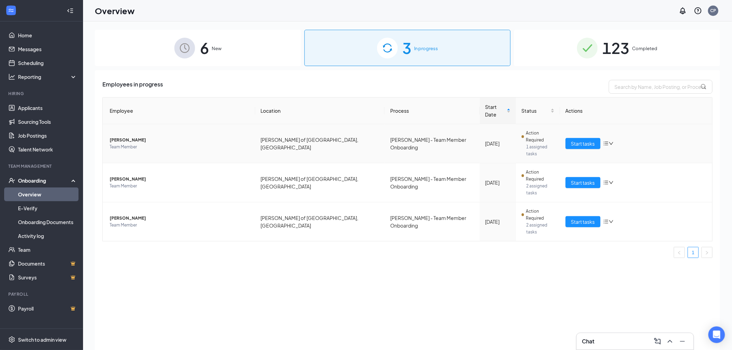
click at [586, 124] on td "Start tasks" at bounding box center [636, 143] width 153 height 39
click at [586, 140] on span "Start tasks" at bounding box center [583, 144] width 24 height 8
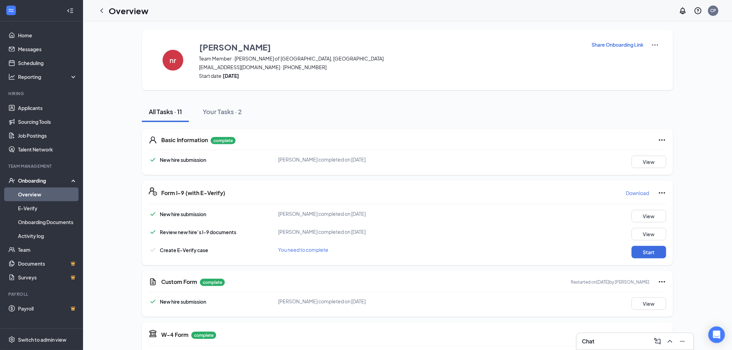
click at [649, 244] on div "New hire submission nevaeh robinson completed on Aug 26, 2025 View Review new h…" at bounding box center [408, 234] width 518 height 48
click at [651, 249] on button "Start" at bounding box center [649, 252] width 35 height 12
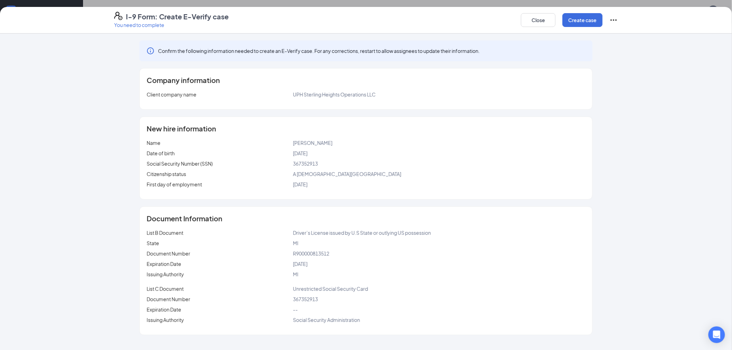
scroll to position [38, 0]
click at [576, 22] on button "Create case" at bounding box center [583, 20] width 40 height 14
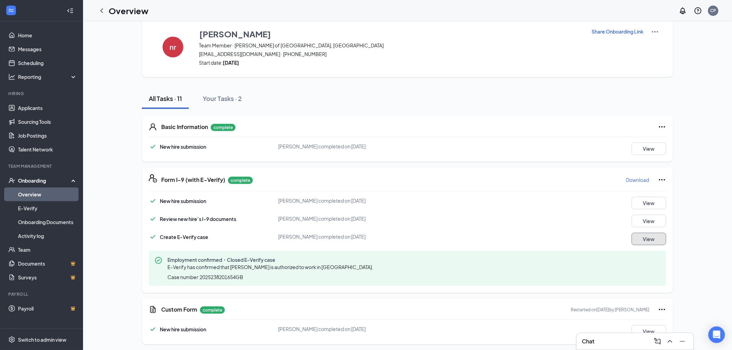
scroll to position [0, 0]
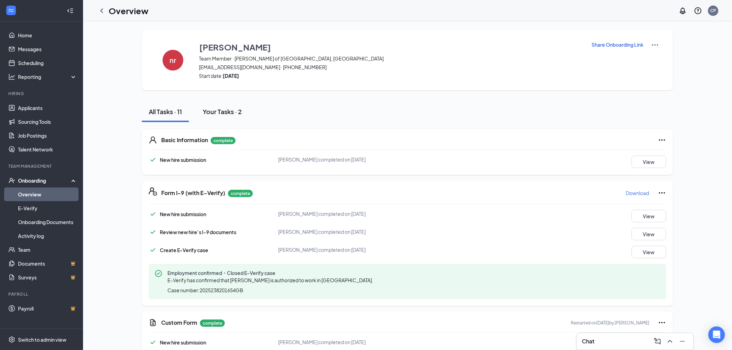
click at [244, 115] on button "Your Tasks · 2" at bounding box center [222, 111] width 53 height 21
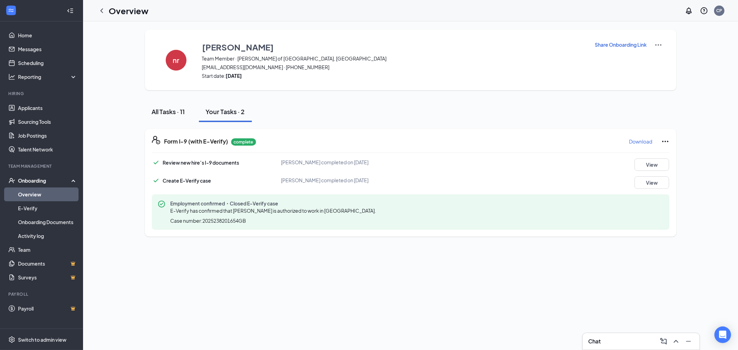
click at [179, 115] on div "All Tasks · 11" at bounding box center [168, 111] width 33 height 9
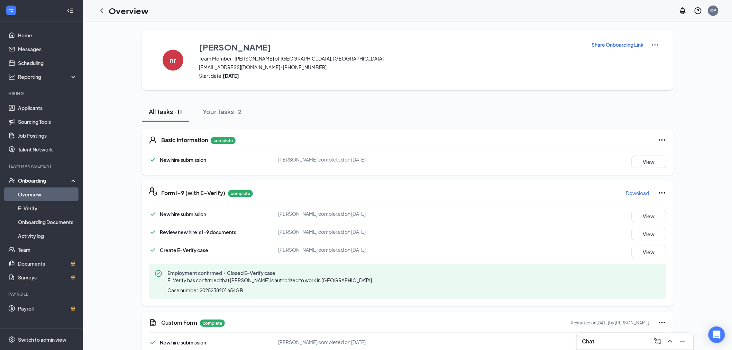
click at [105, 182] on div "nr nevaeh robinson Team Member · Culver's of Sterling Heights, MI vaeh100107@gm…" at bounding box center [408, 344] width 626 height 629
